Goal: Information Seeking & Learning: Learn about a topic

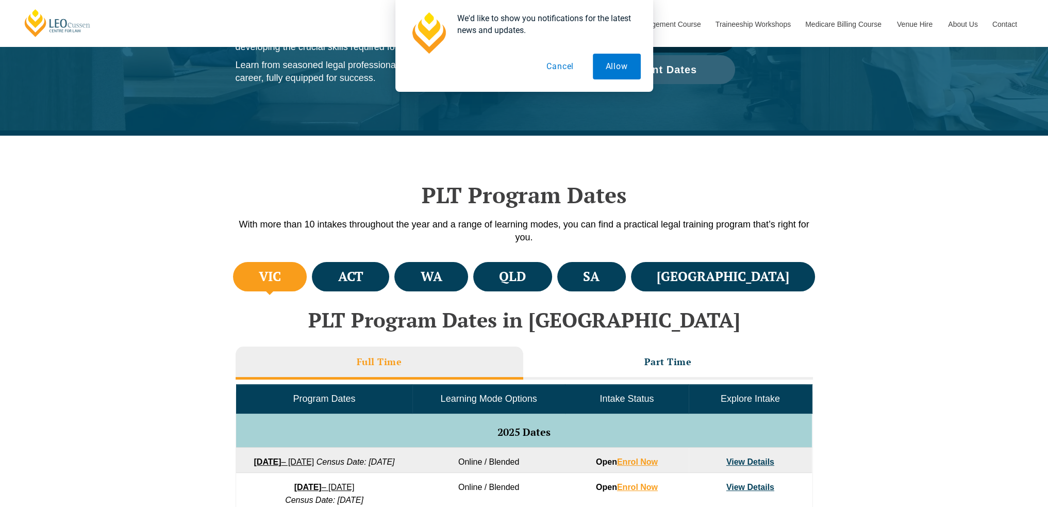
click at [563, 68] on button "Cancel" at bounding box center [559, 67] width 53 height 26
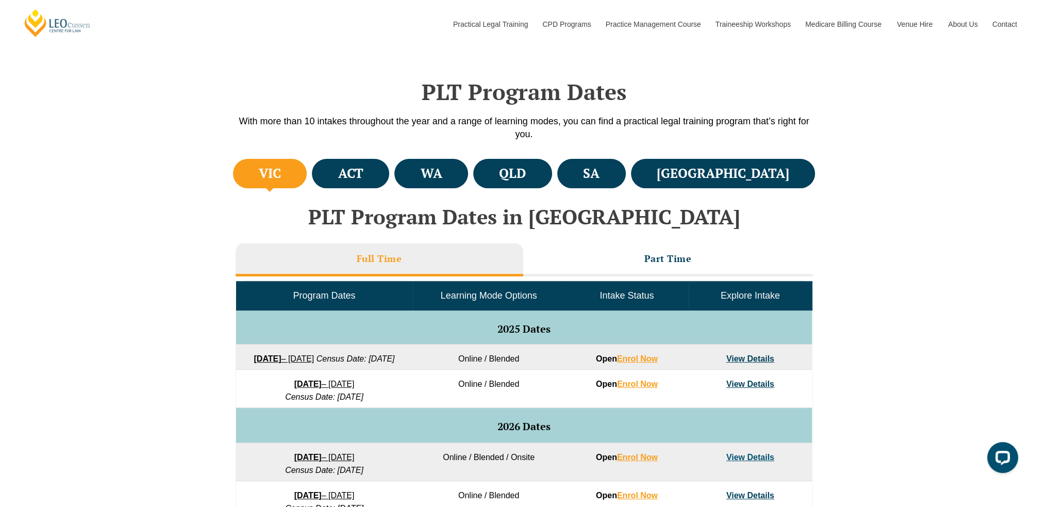
click at [457, 164] on li "WA" at bounding box center [431, 173] width 74 height 29
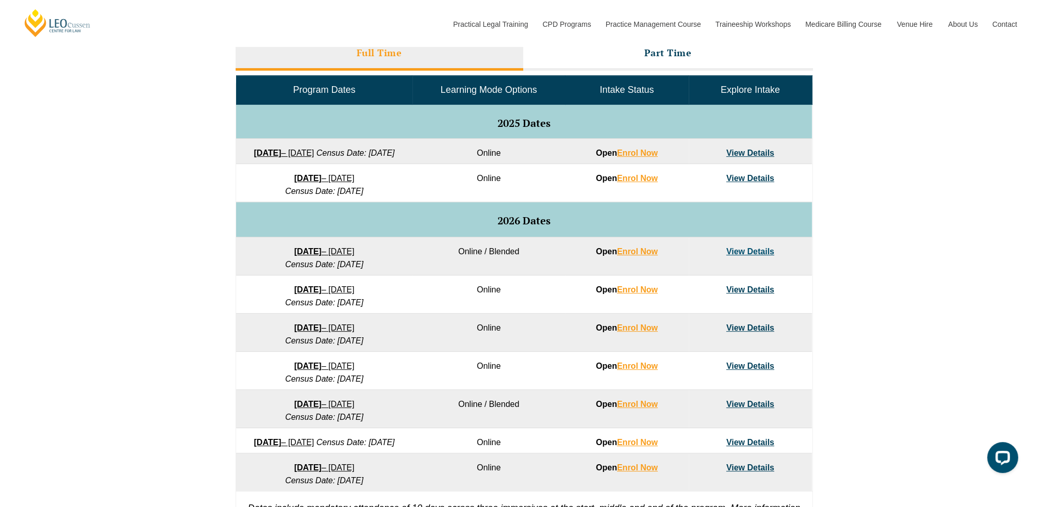
scroll to position [481, 0]
click at [750, 150] on link "View Details" at bounding box center [750, 152] width 48 height 9
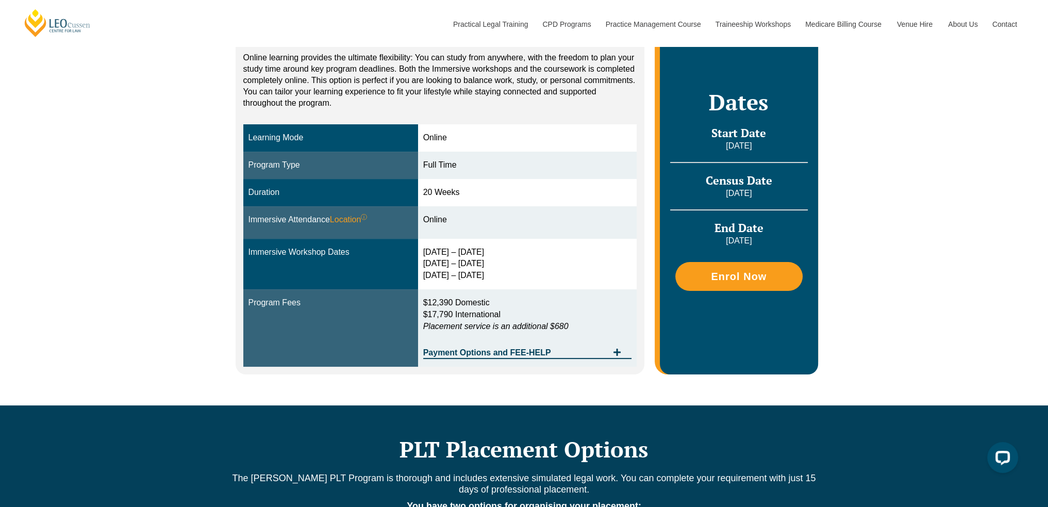
scroll to position [206, 0]
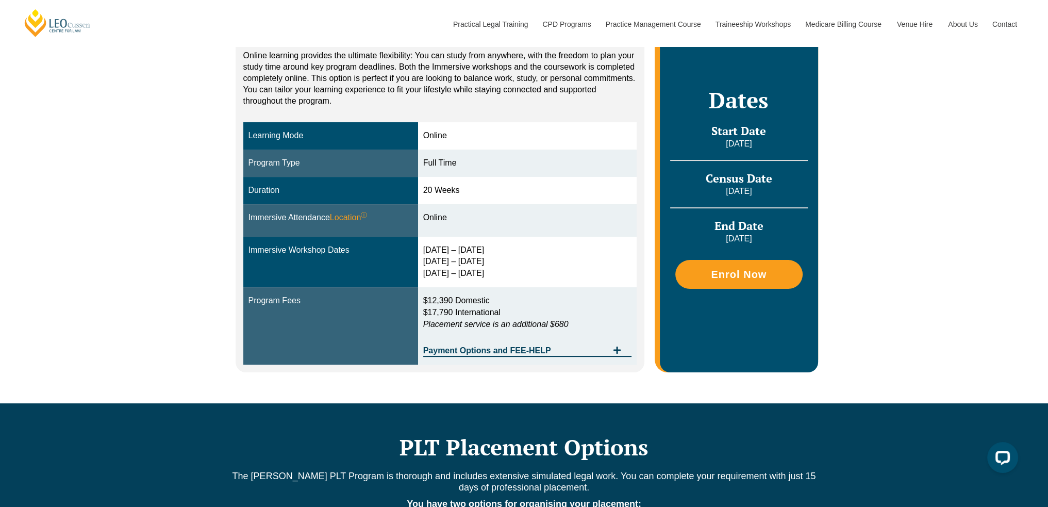
click at [468, 356] on div "Payment Options and FEE-HELP" at bounding box center [527, 346] width 209 height 21
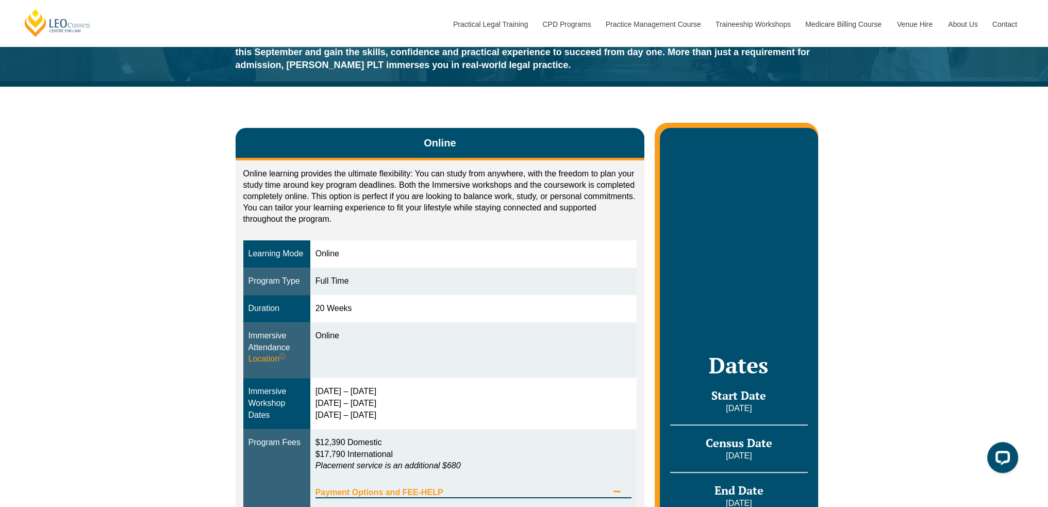
scroll to position [0, 0]
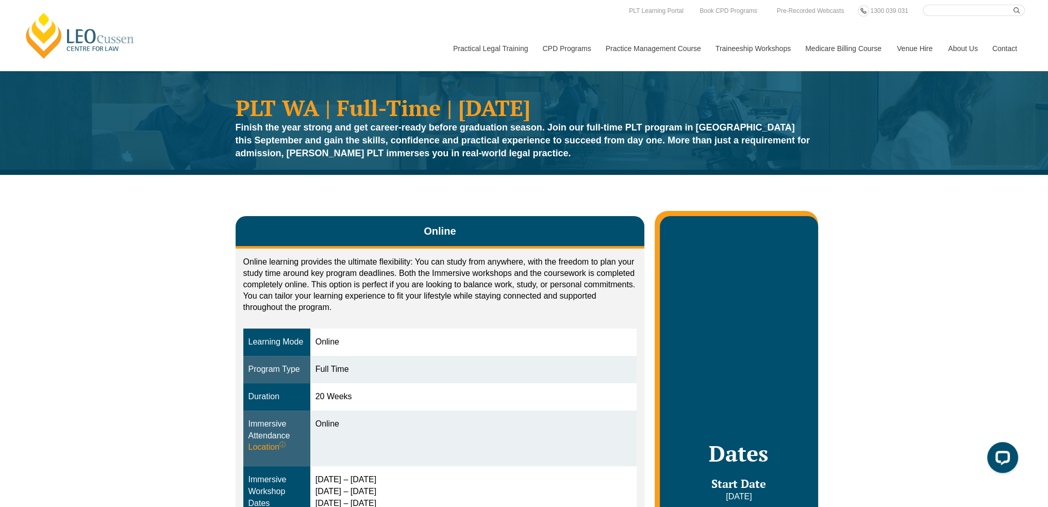
click at [0, 0] on link "PLT WA" at bounding box center [0, 0] width 0 height 0
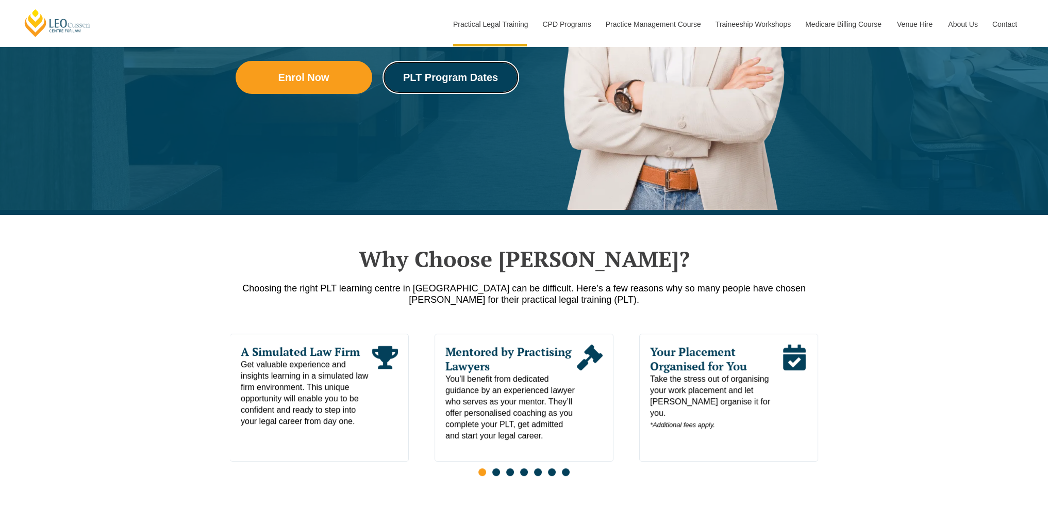
click at [440, 82] on span "PLT Program Dates" at bounding box center [450, 77] width 95 height 10
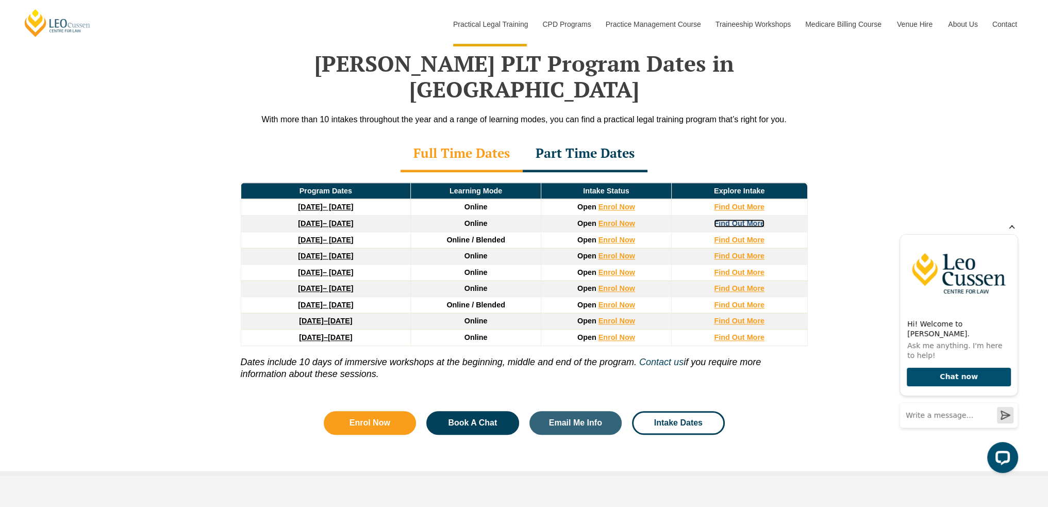
click at [732, 219] on strong "Find Out More" at bounding box center [739, 223] width 51 height 8
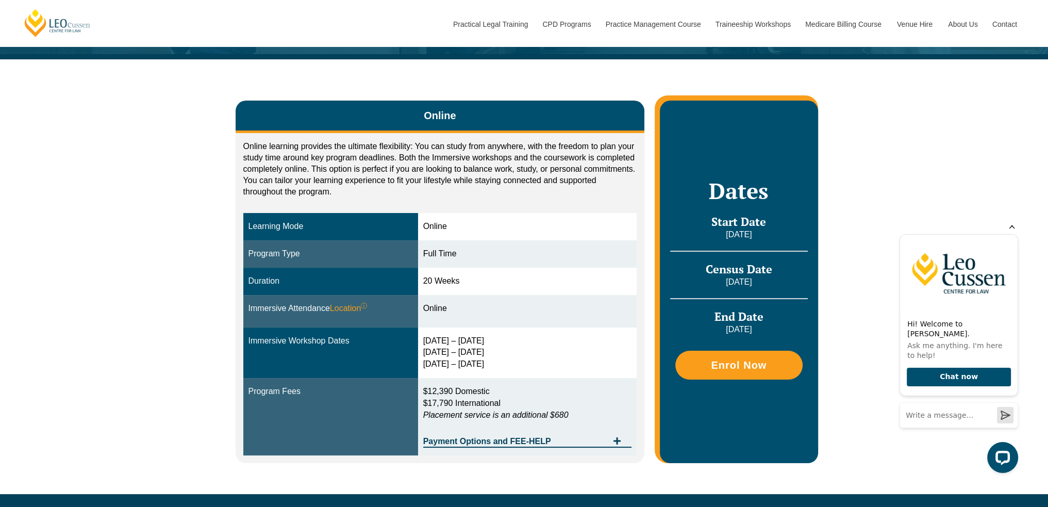
scroll to position [137, 0]
